Goal: Information Seeking & Learning: Find specific fact

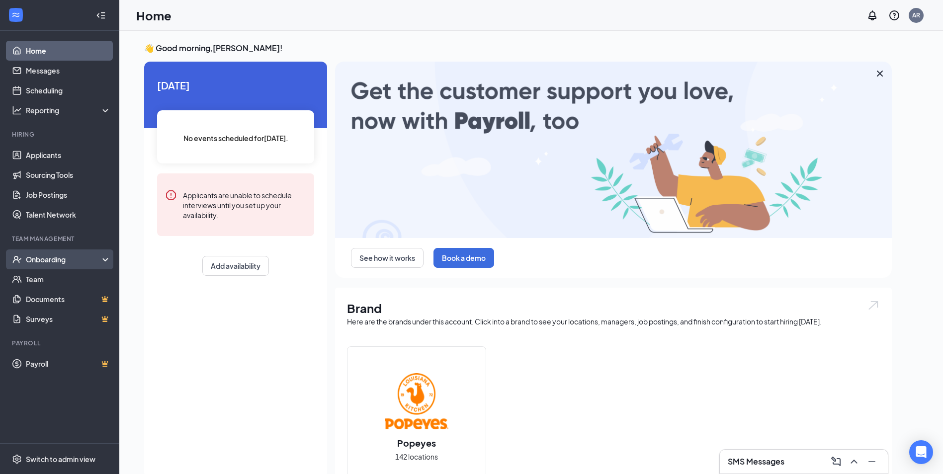
click at [108, 261] on div "Onboarding" at bounding box center [59, 260] width 119 height 20
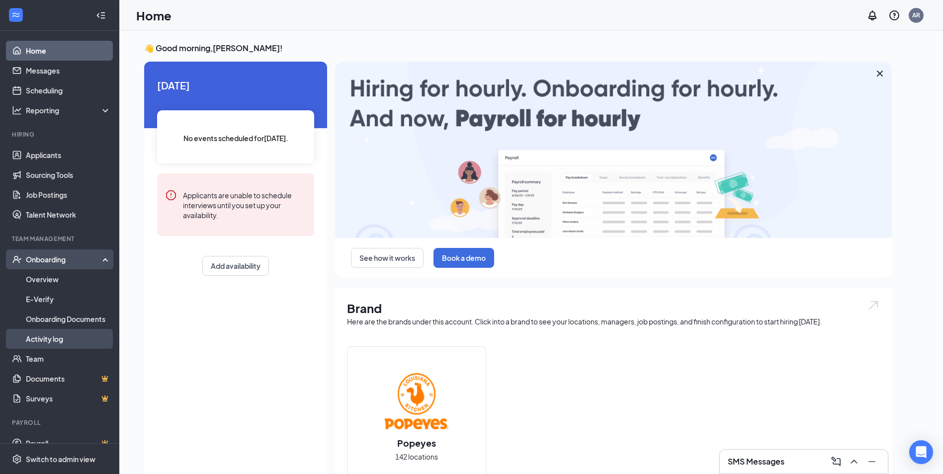
click at [60, 340] on link "Activity log" at bounding box center [68, 339] width 85 height 20
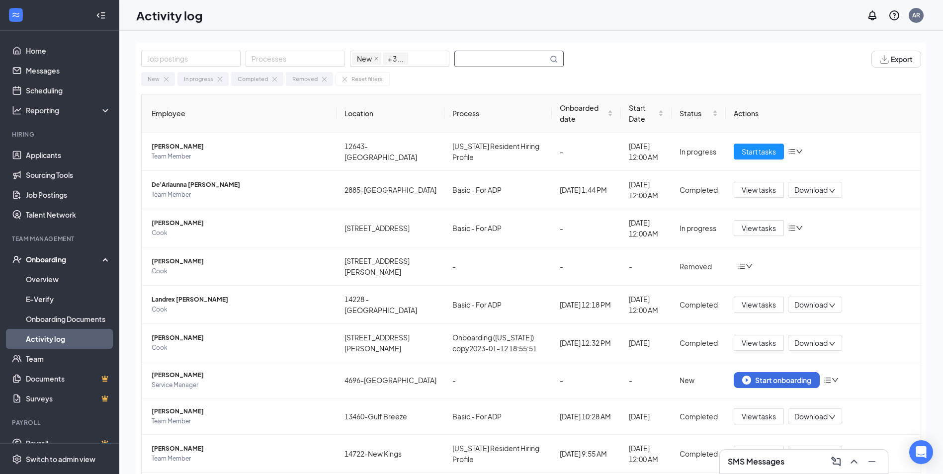
click at [510, 57] on input "text" at bounding box center [501, 58] width 93 height 15
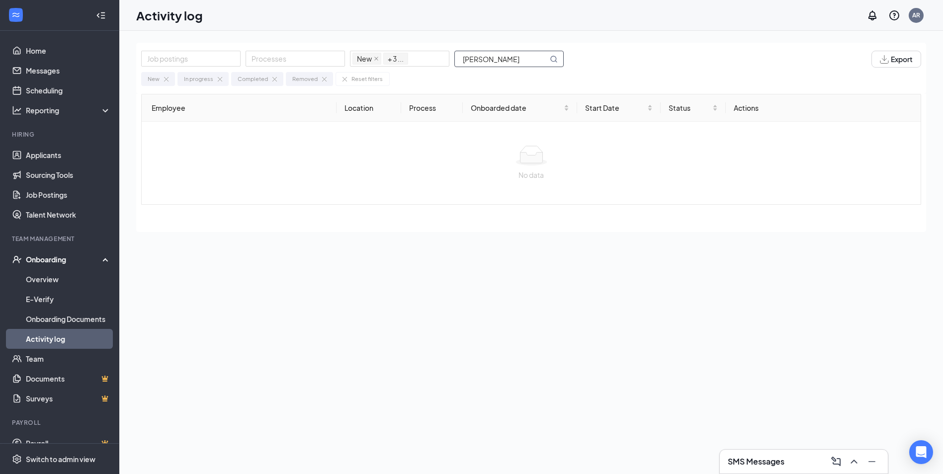
drag, startPoint x: 488, startPoint y: 58, endPoint x: 531, endPoint y: 60, distance: 43.3
click at [531, 60] on input "[PERSON_NAME]" at bounding box center [501, 58] width 93 height 15
type input "[PERSON_NAME]"
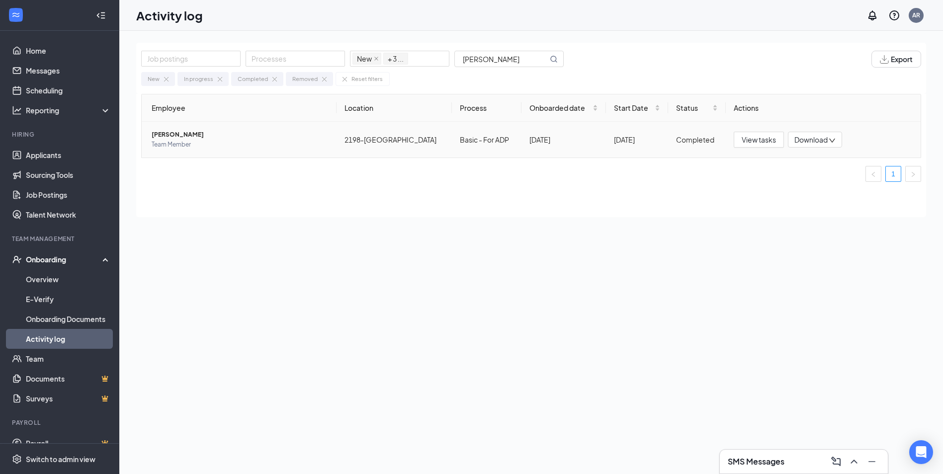
click at [180, 142] on span "Team Member" at bounding box center [240, 145] width 177 height 10
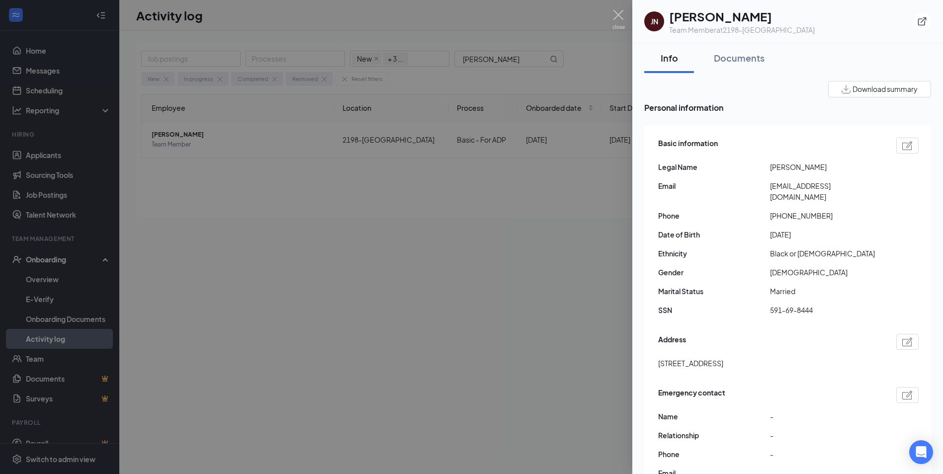
drag, startPoint x: 770, startPoint y: 169, endPoint x: 823, endPoint y: 161, distance: 53.7
click at [823, 161] on div "Basic information Legal Name [PERSON_NAME] Email [EMAIL_ADDRESS][DOMAIN_NAME] P…" at bounding box center [788, 229] width 261 height 188
copy span "[PERSON_NAME]"
click at [720, 56] on div "Documents" at bounding box center [739, 58] width 51 height 12
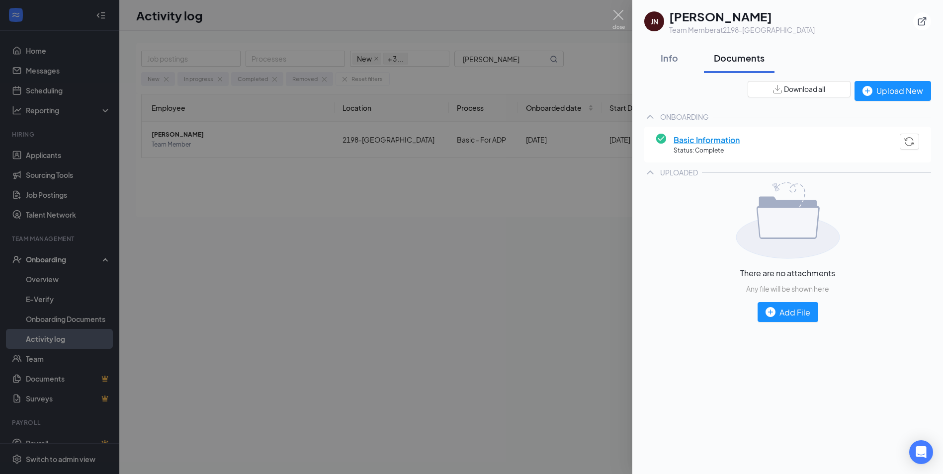
drag, startPoint x: 669, startPoint y: 18, endPoint x: 763, endPoint y: 13, distance: 94.1
click at [763, 13] on h1 "[PERSON_NAME]" at bounding box center [742, 16] width 146 height 17
copy h1 "[PERSON_NAME]"
click at [710, 141] on span "Basic Information" at bounding box center [707, 140] width 66 height 12
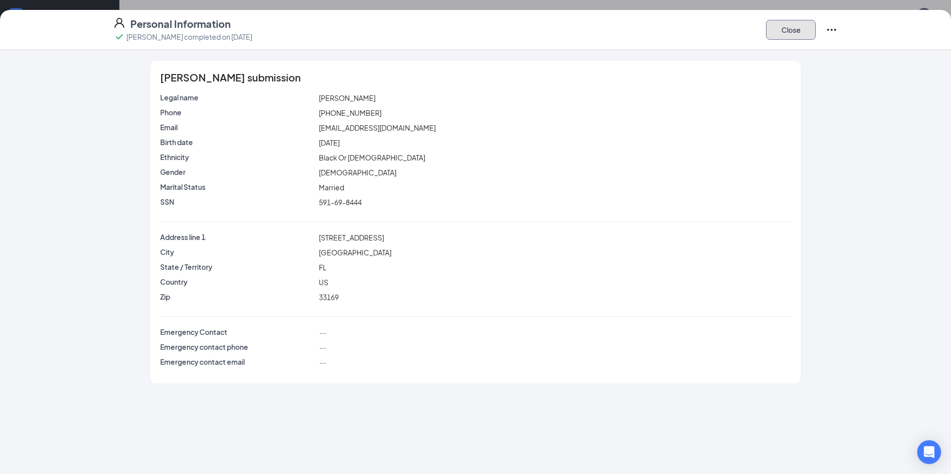
click at [788, 35] on button "Close" at bounding box center [791, 30] width 50 height 20
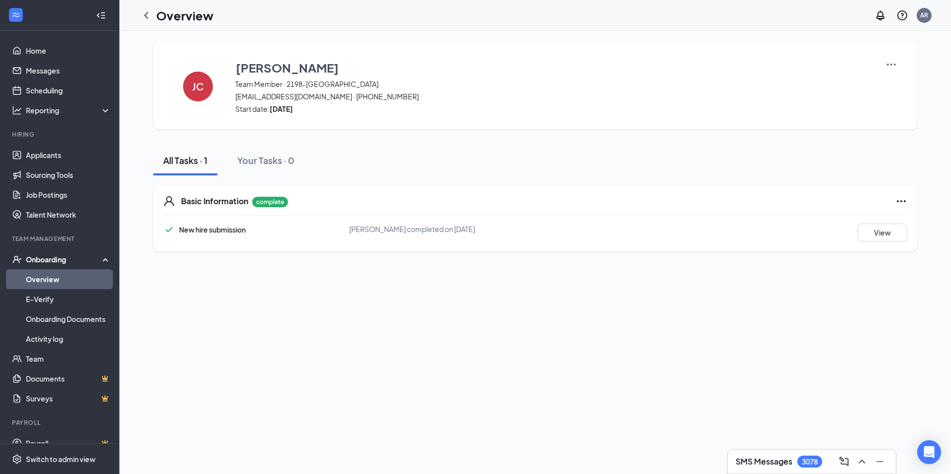
drag, startPoint x: 144, startPoint y: 15, endPoint x: 309, endPoint y: 11, distance: 165.1
click at [144, 15] on icon "ChevronLeft" at bounding box center [146, 15] width 12 height 12
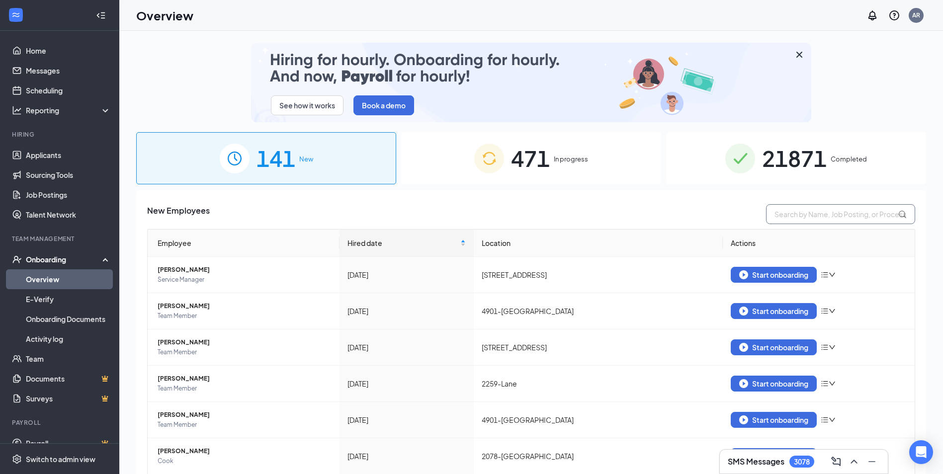
click at [856, 212] on input "text" at bounding box center [840, 214] width 149 height 20
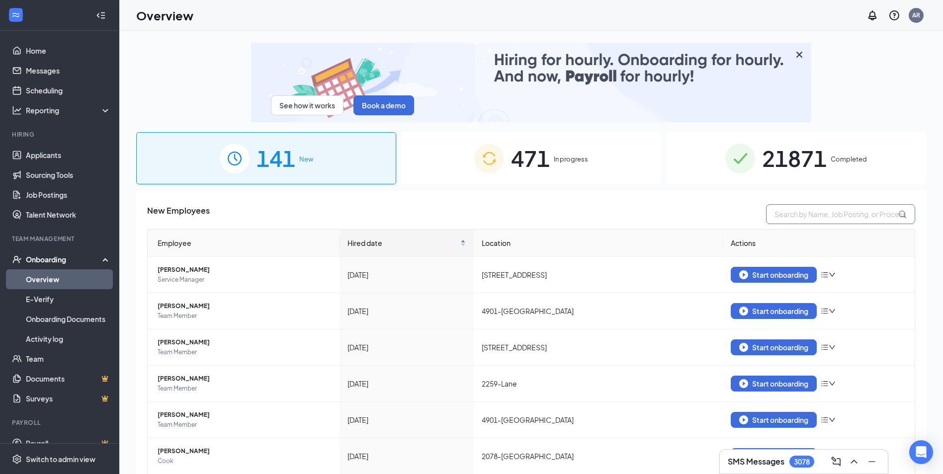
paste input "[PERSON_NAME]"
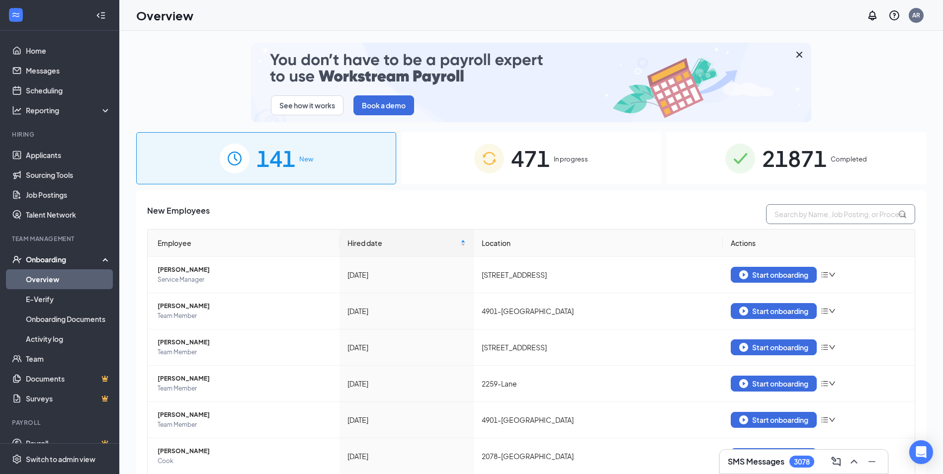
type input "[PERSON_NAME]"
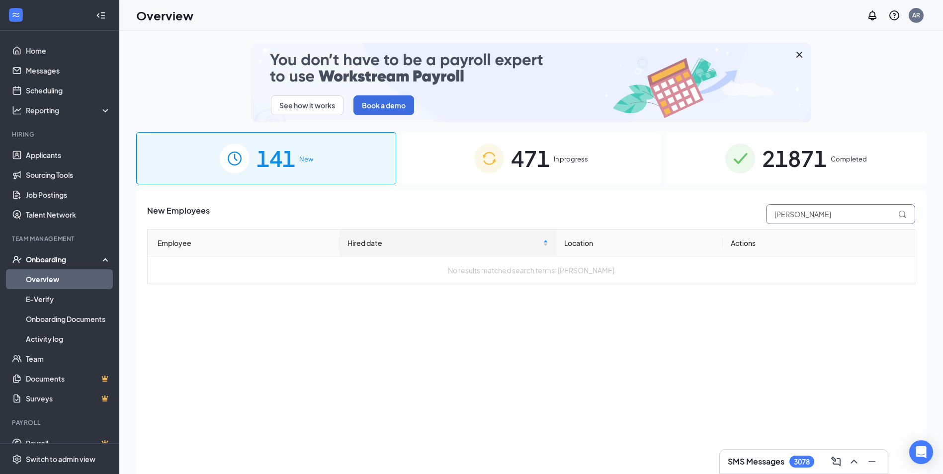
drag, startPoint x: 870, startPoint y: 215, endPoint x: 437, endPoint y: 294, distance: 440.1
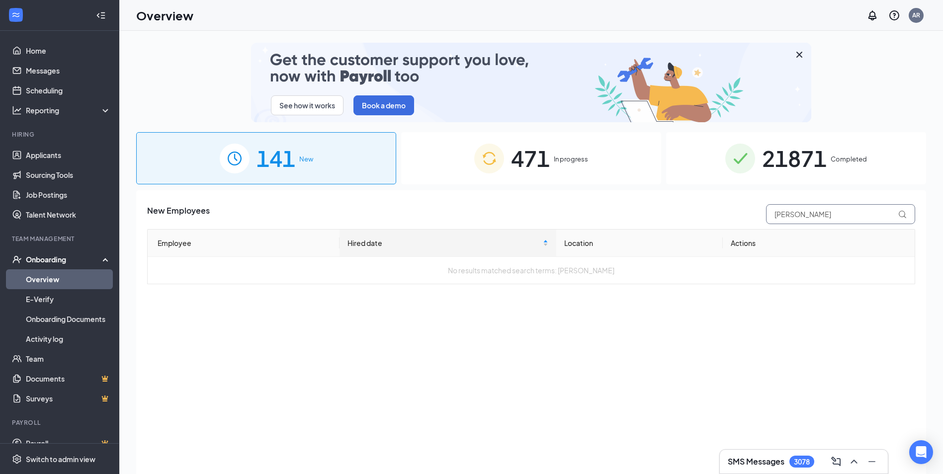
click at [729, 233] on div "New Employees [PERSON_NAME] Employee Hired date Location Actions No results mat…" at bounding box center [531, 244] width 768 height 80
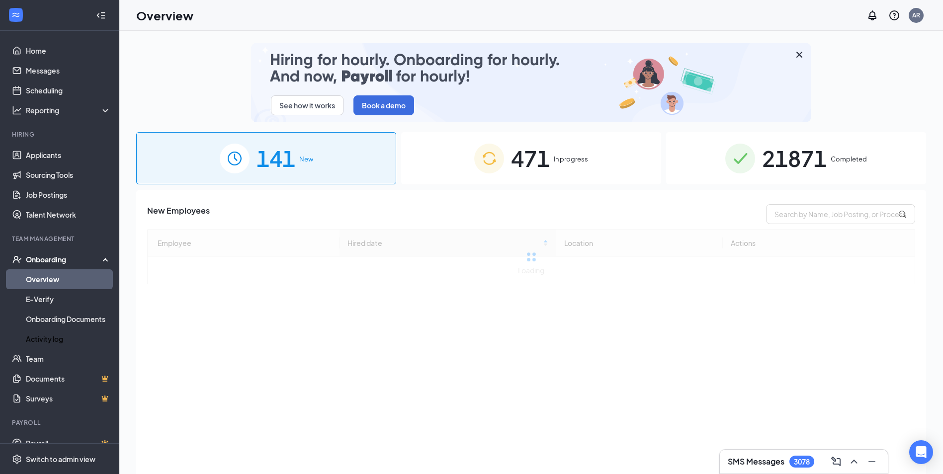
drag, startPoint x: 58, startPoint y: 338, endPoint x: 481, endPoint y: 343, distance: 423.1
click at [58, 338] on link "Activity log" at bounding box center [68, 339] width 85 height 20
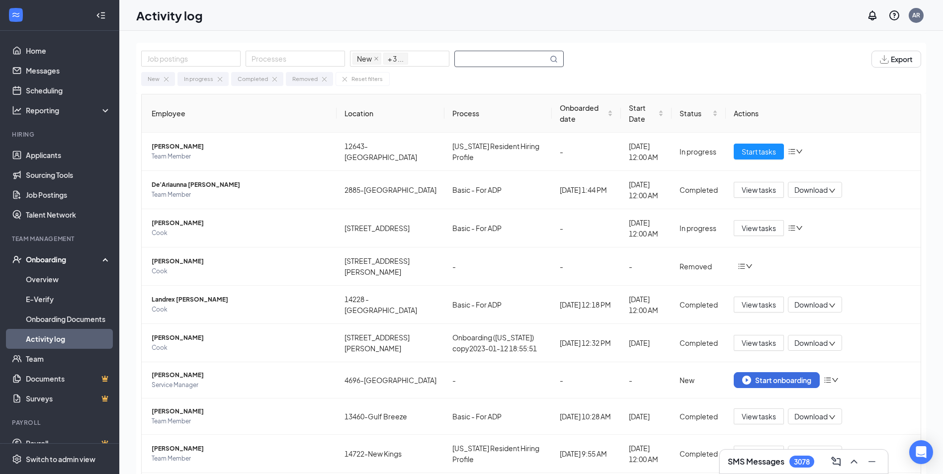
click at [470, 60] on input "text" at bounding box center [501, 58] width 93 height 15
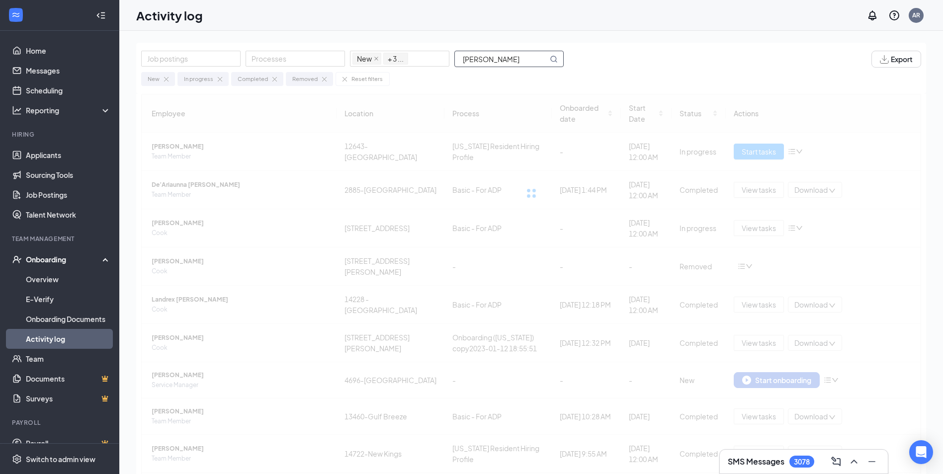
type input "[PERSON_NAME]"
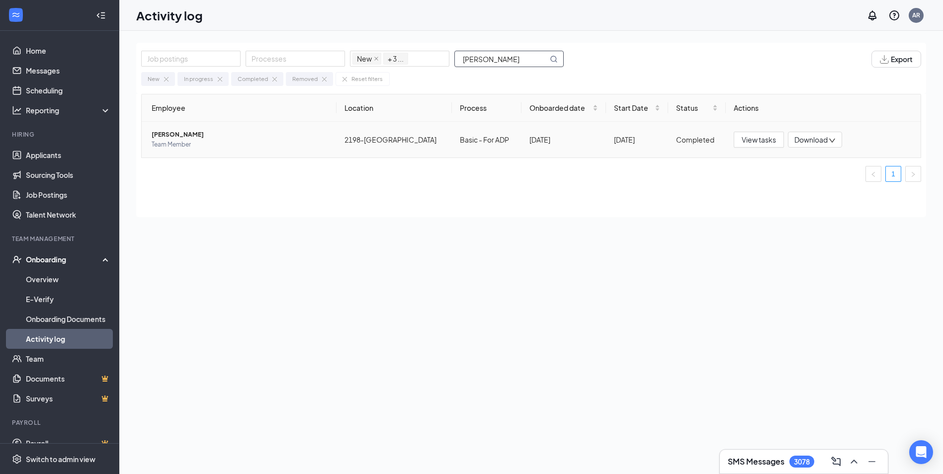
click at [170, 139] on span "[PERSON_NAME]" at bounding box center [240, 135] width 177 height 10
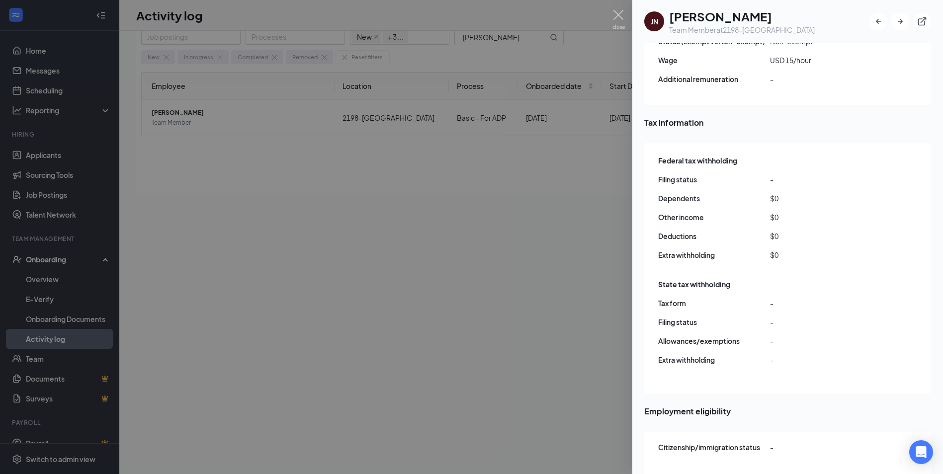
scroll to position [45, 0]
